Goal: Task Accomplishment & Management: Complete application form

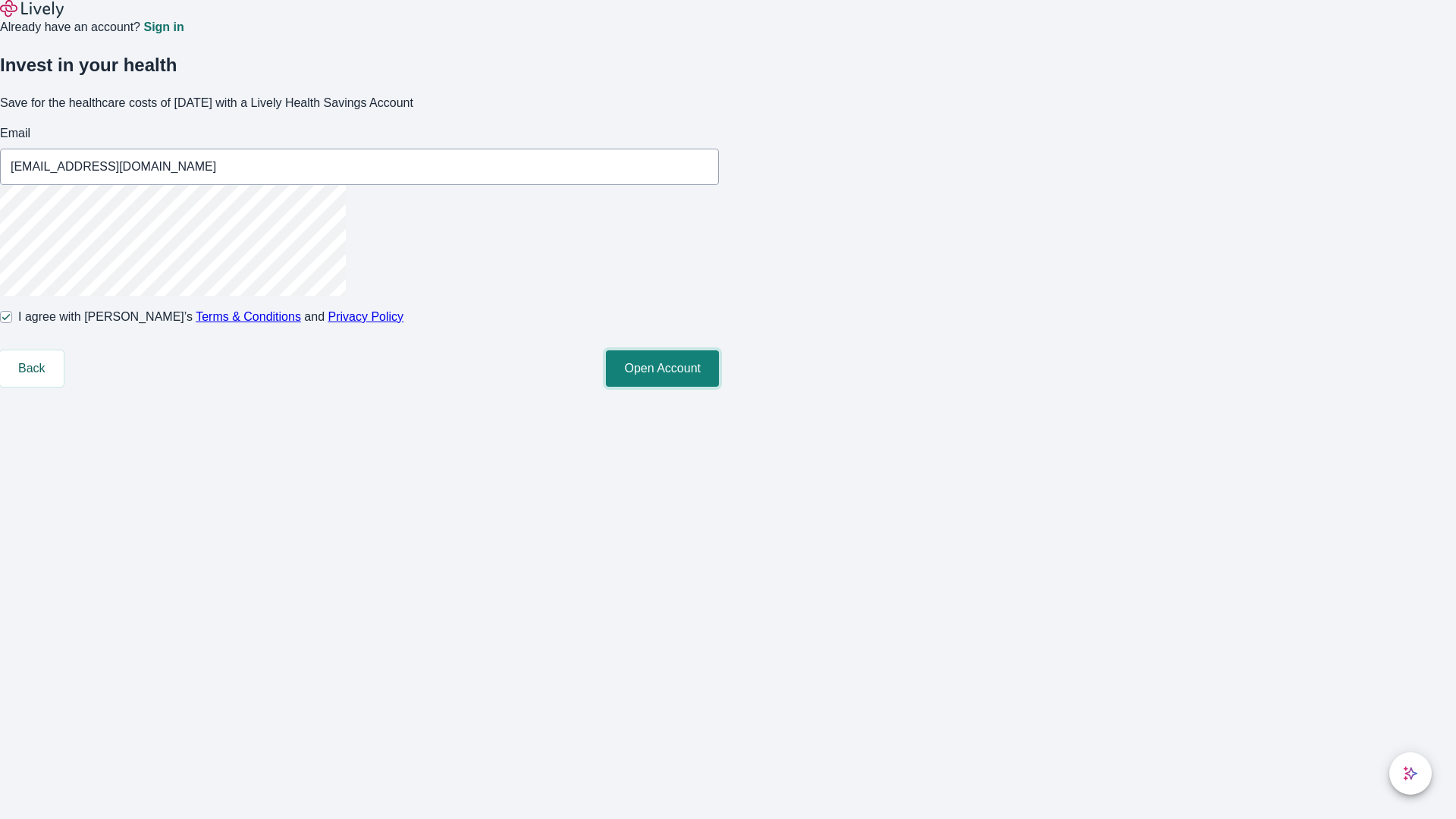
click at [719, 387] on button "Open Account" at bounding box center [662, 368] width 113 height 36
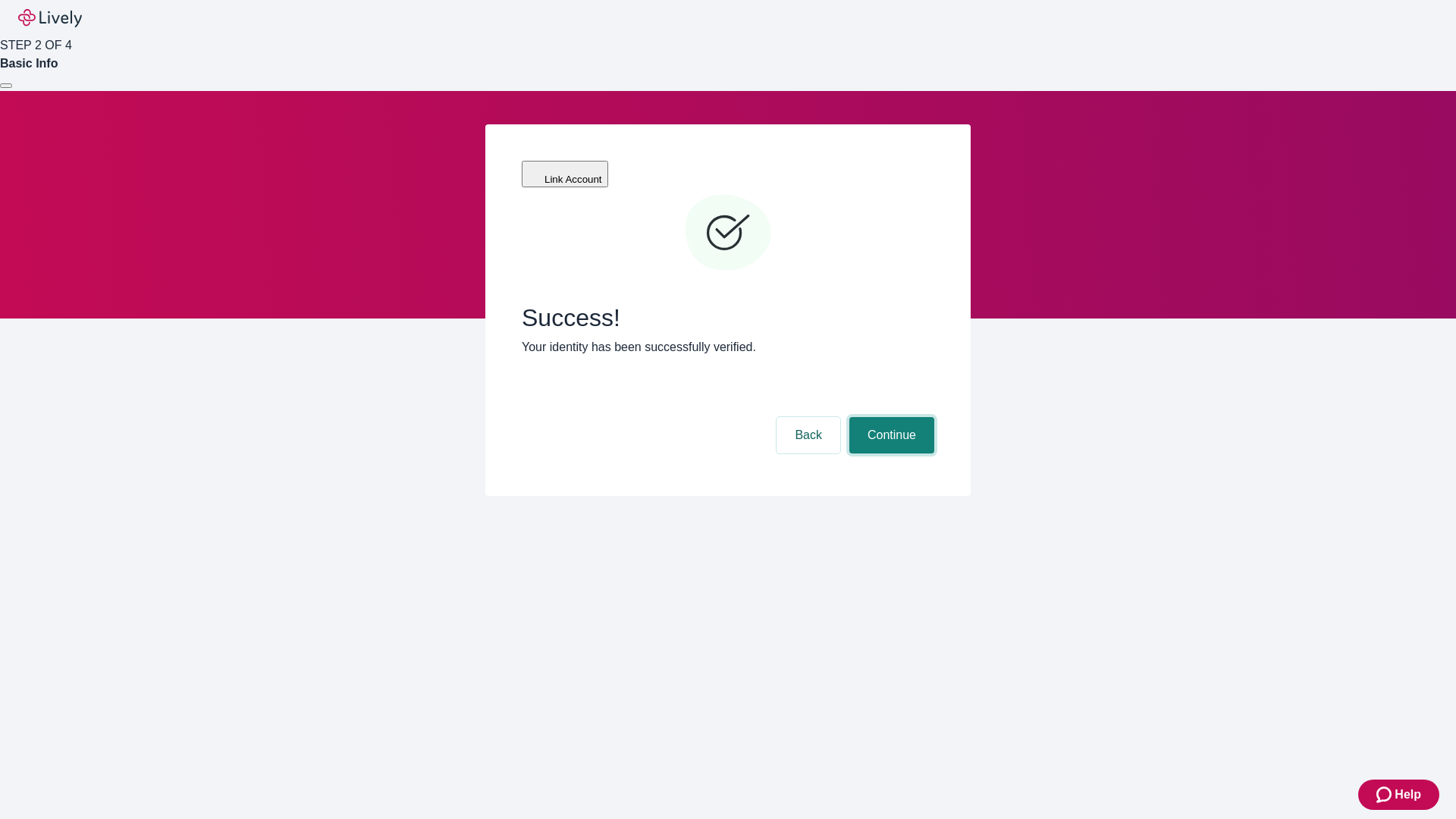
click at [889, 417] on button "Continue" at bounding box center [892, 435] width 85 height 36
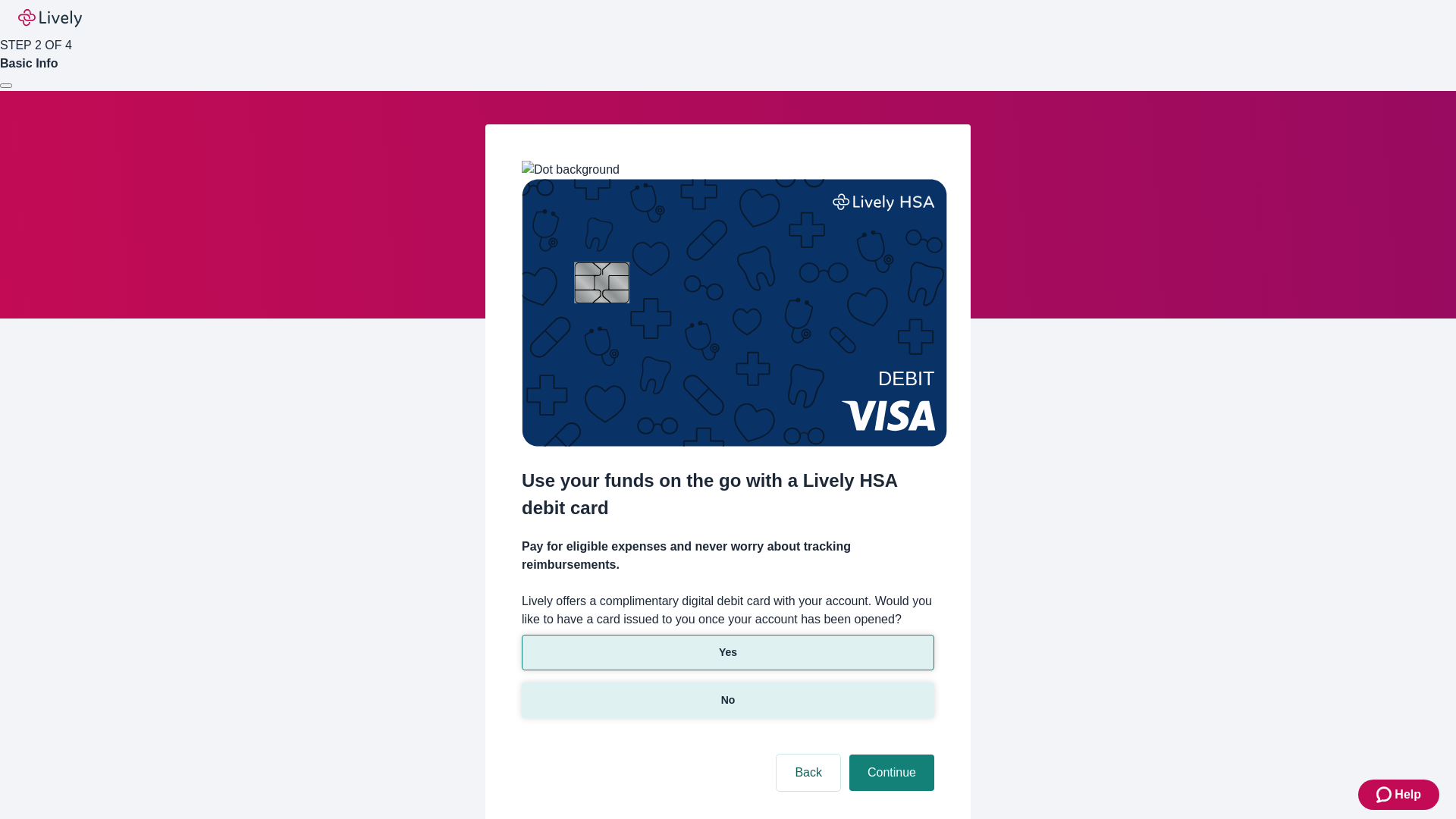
click at [727, 693] on p "No" at bounding box center [728, 700] width 14 height 16
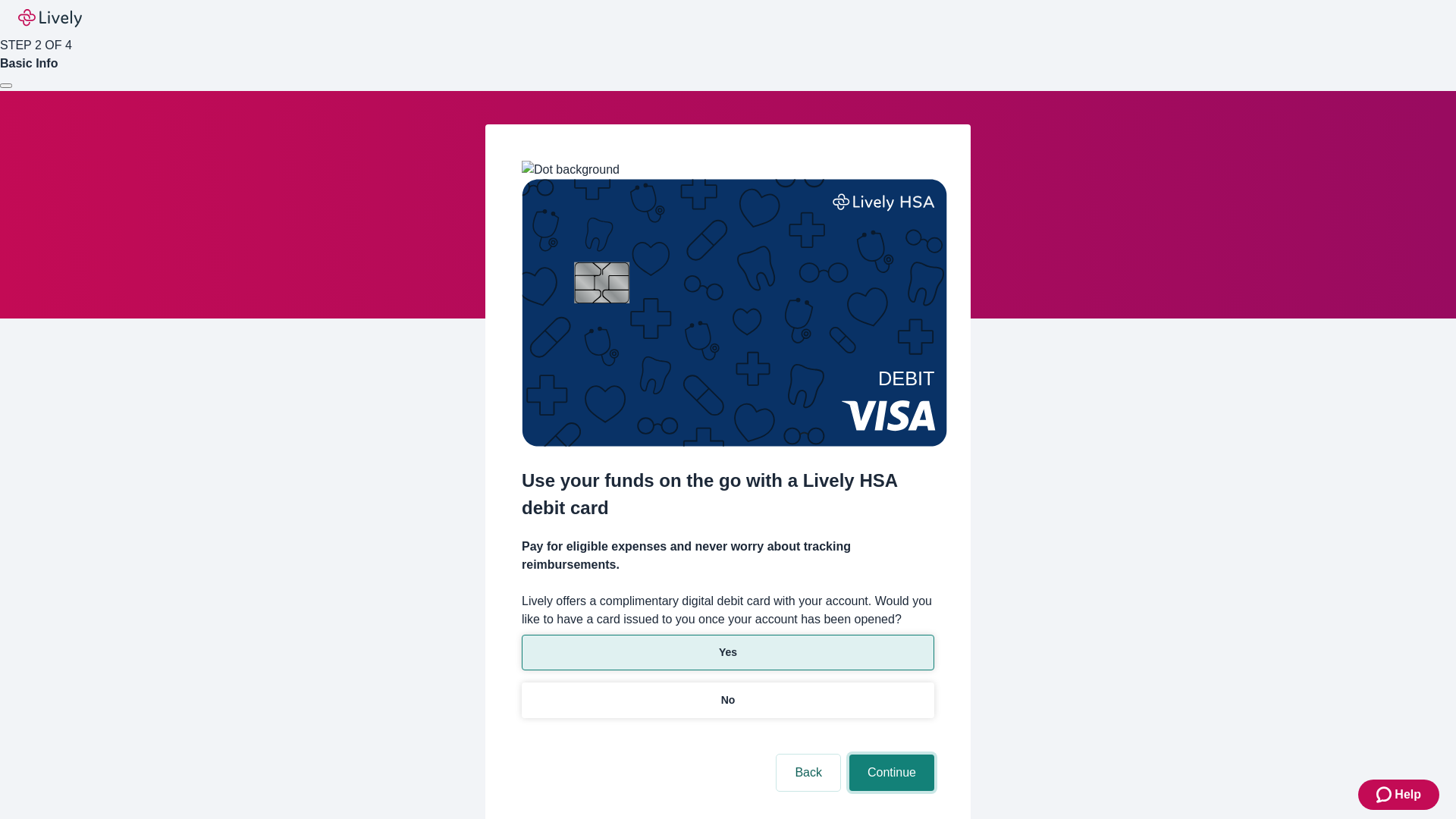
click at [889, 754] on button "Continue" at bounding box center [892, 773] width 85 height 36
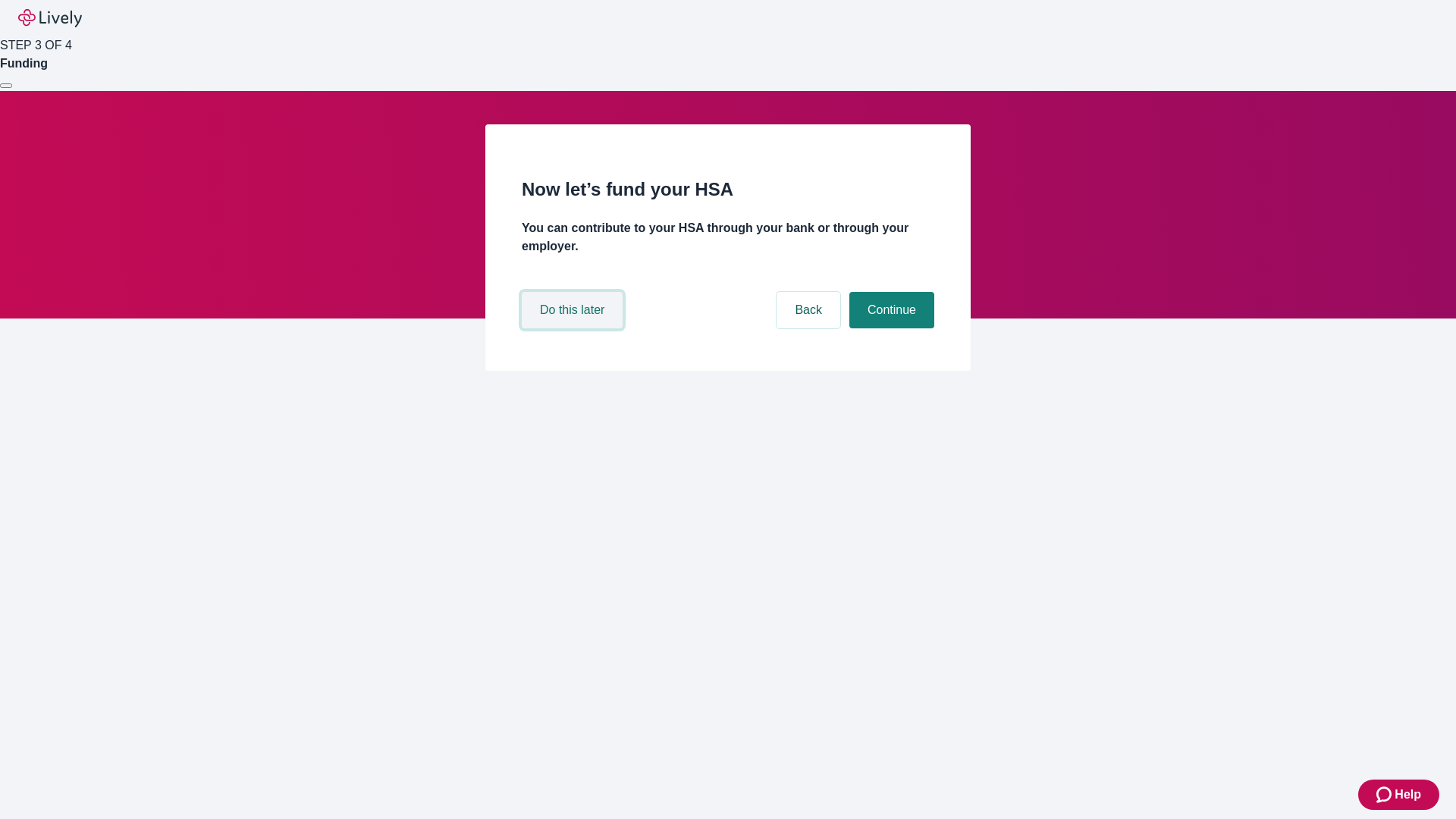
click at [574, 328] on button "Do this later" at bounding box center [572, 310] width 101 height 36
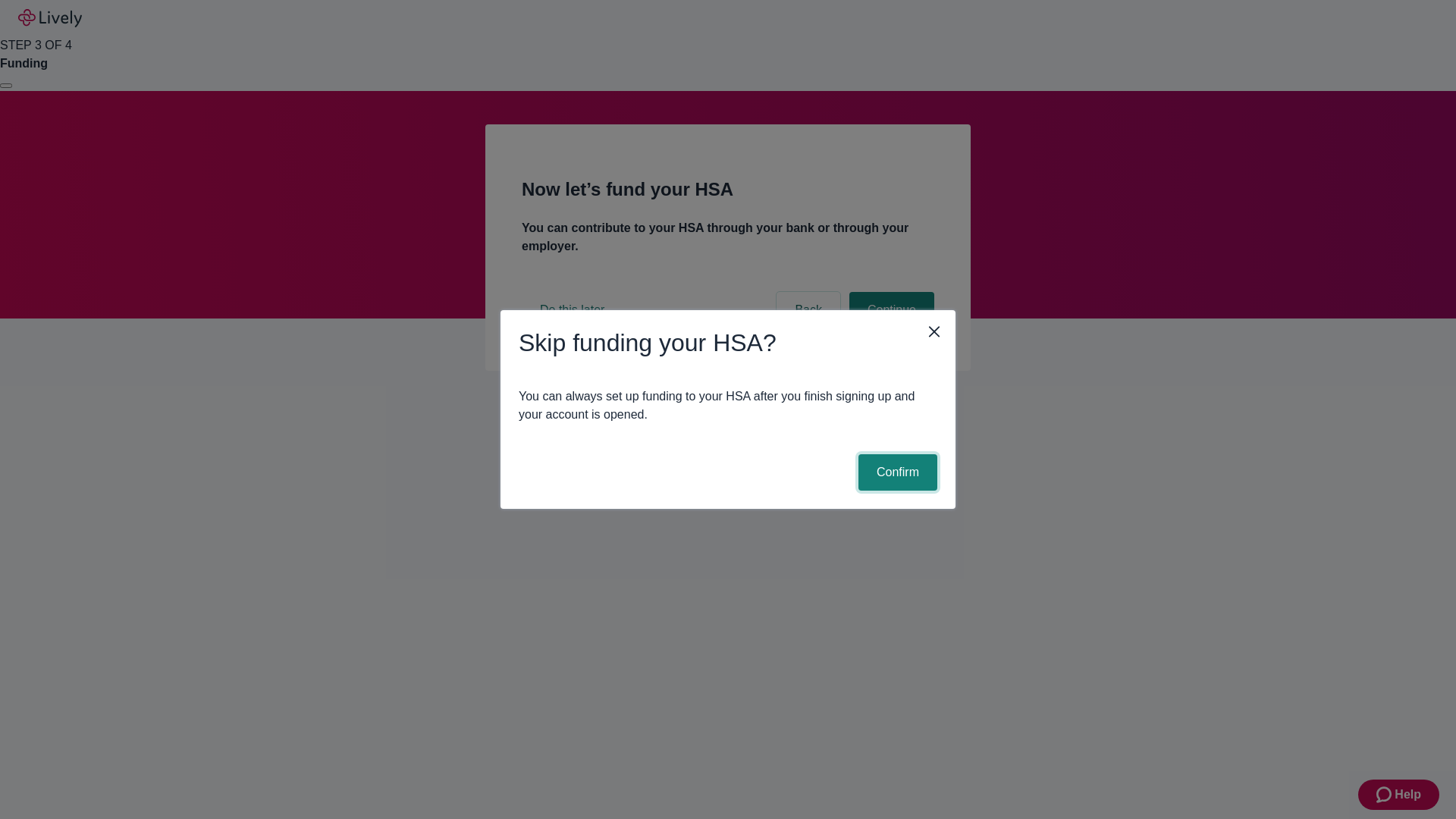
click at [895, 473] on button "Confirm" at bounding box center [898, 473] width 79 height 36
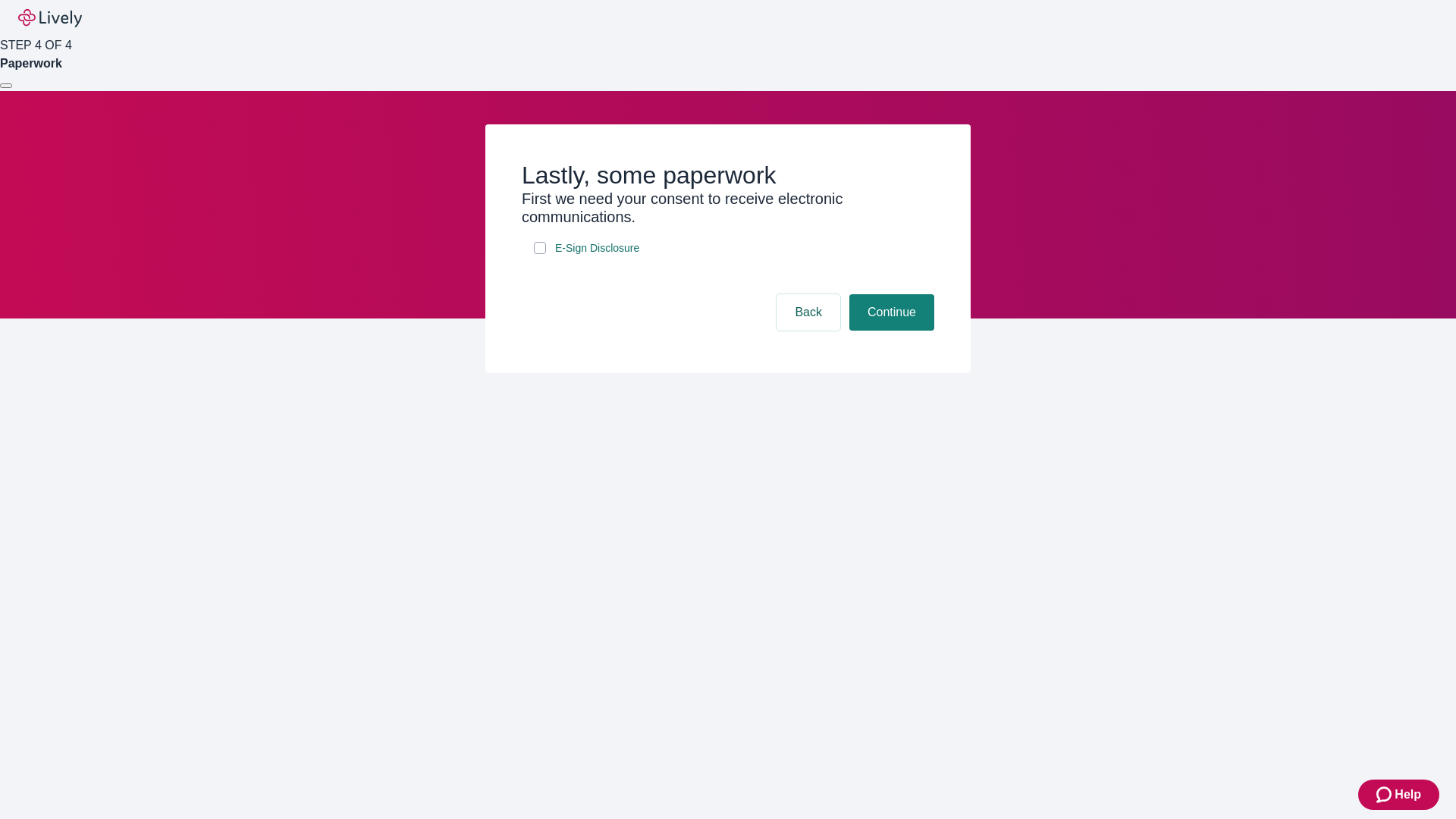
click at [540, 254] on input "E-Sign Disclosure" at bounding box center [540, 248] width 12 height 12
checkbox input "true"
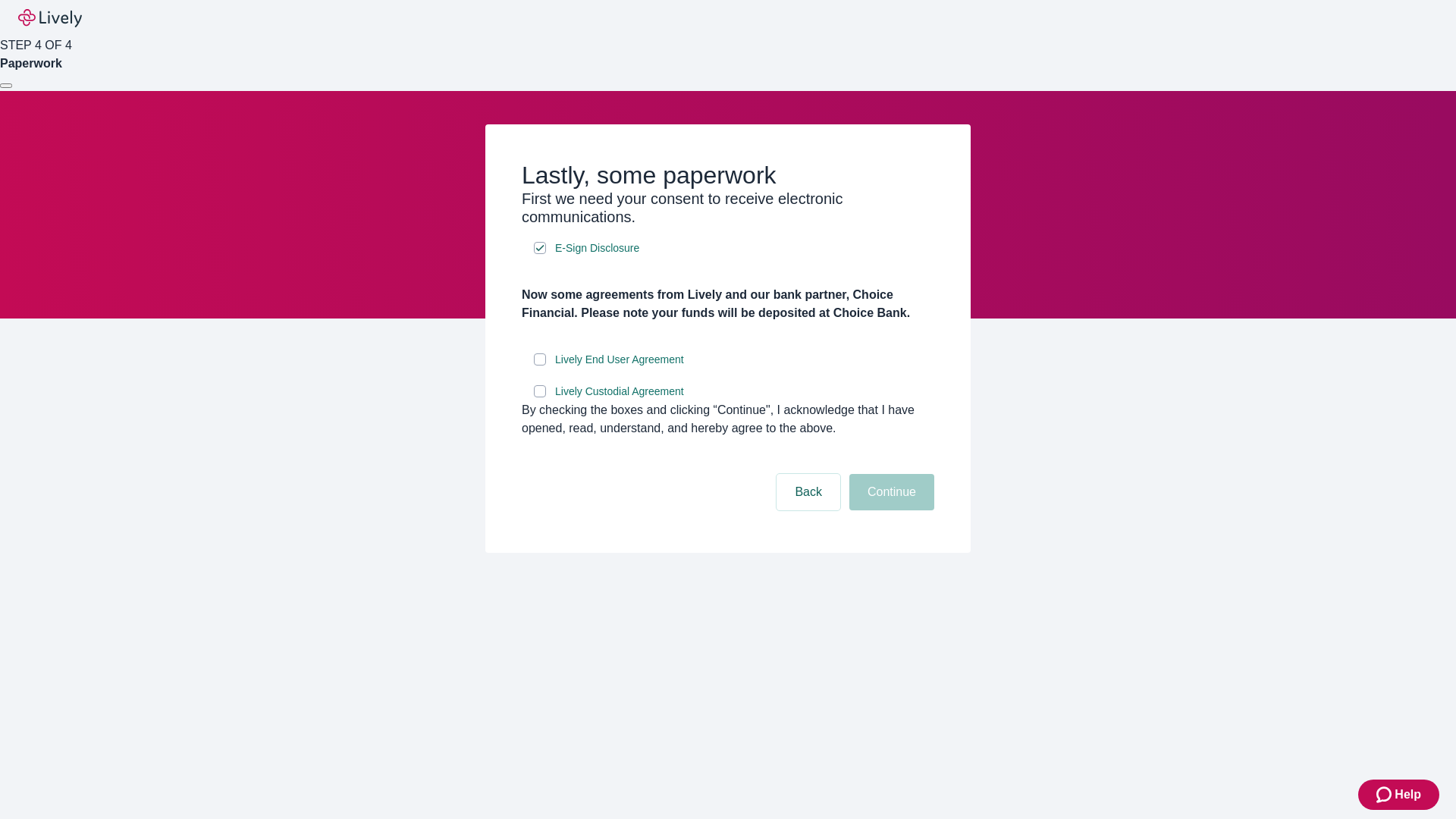
click at [540, 365] on input "Lively End User Agreement" at bounding box center [540, 359] width 12 height 12
checkbox input "true"
click at [540, 397] on input "Lively Custodial Agreement" at bounding box center [540, 391] width 12 height 12
checkbox input "true"
click at [889, 511] on button "Continue" at bounding box center [892, 492] width 85 height 36
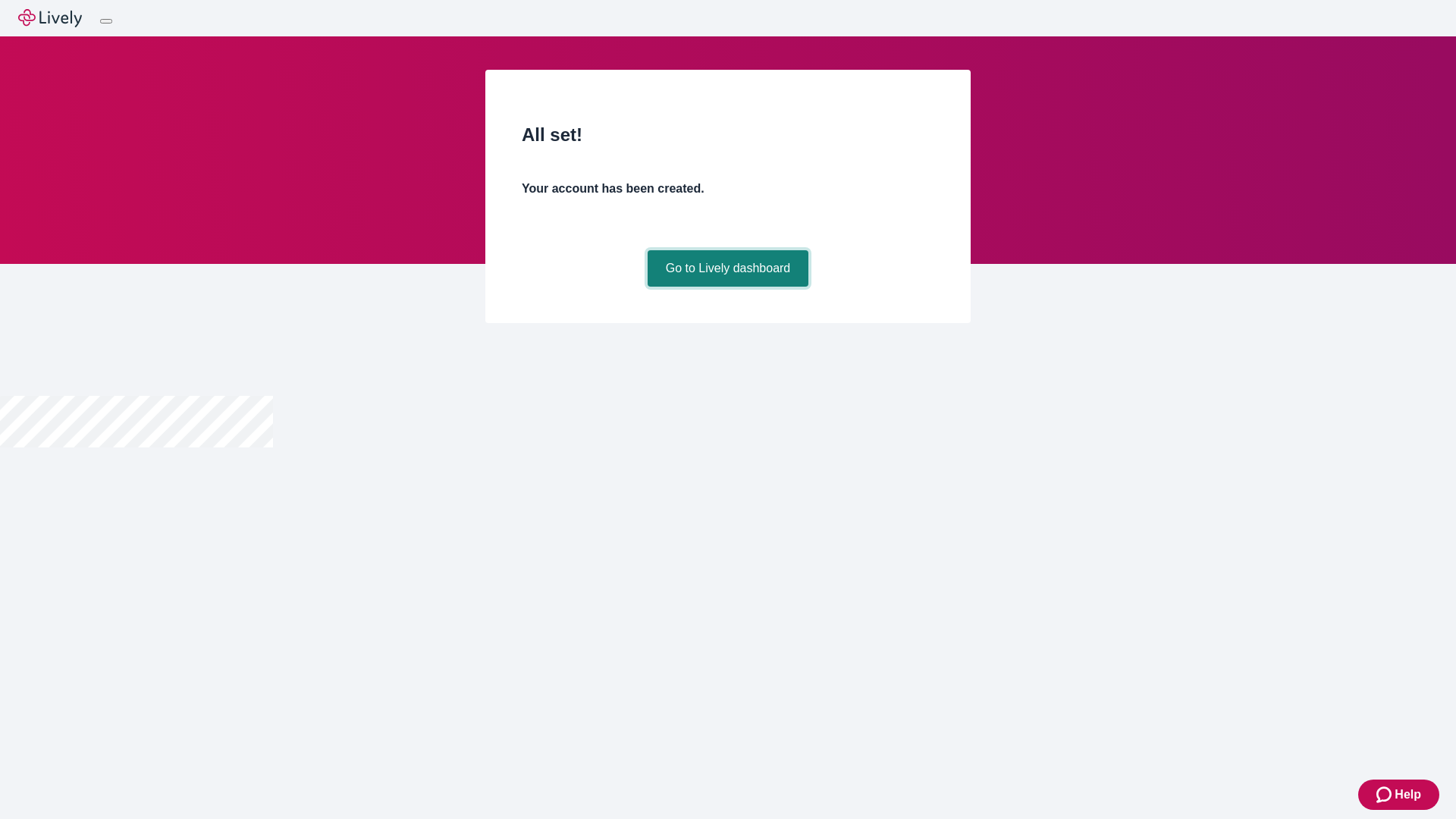
click at [727, 286] on link "Go to Lively dashboard" at bounding box center [728, 268] width 162 height 36
